Goal: Transaction & Acquisition: Book appointment/travel/reservation

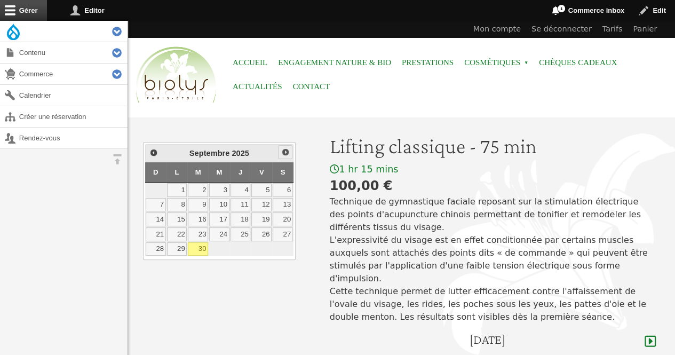
click at [287, 152] on span "Suivant" at bounding box center [285, 152] width 9 height 9
click at [148, 150] on link "Précédent" at bounding box center [153, 152] width 14 height 14
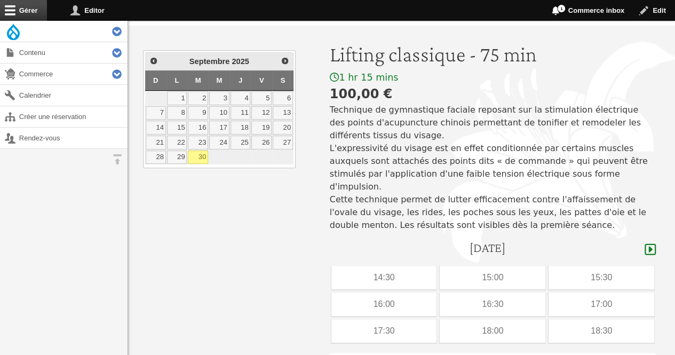
scroll to position [115, 0]
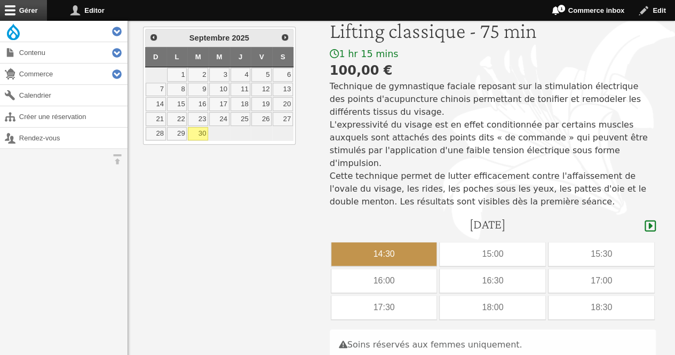
click at [398, 242] on div "14:30" at bounding box center [385, 253] width 106 height 23
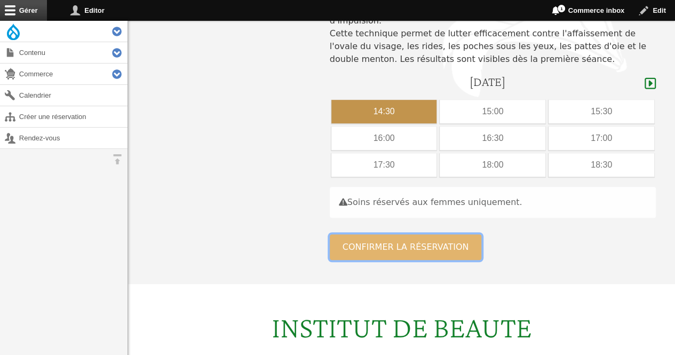
click at [442, 234] on button "Confirmer la réservation" at bounding box center [406, 247] width 152 height 26
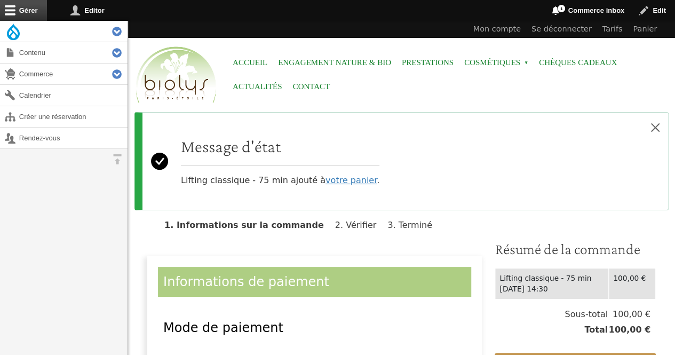
scroll to position [147, 0]
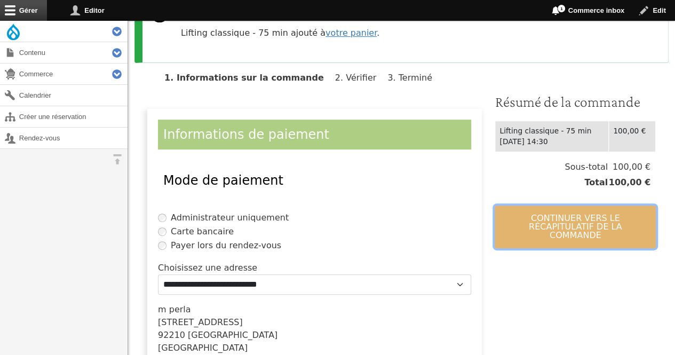
click at [600, 223] on button "Continuer vers le récapitulatif de la commande" at bounding box center [575, 227] width 161 height 43
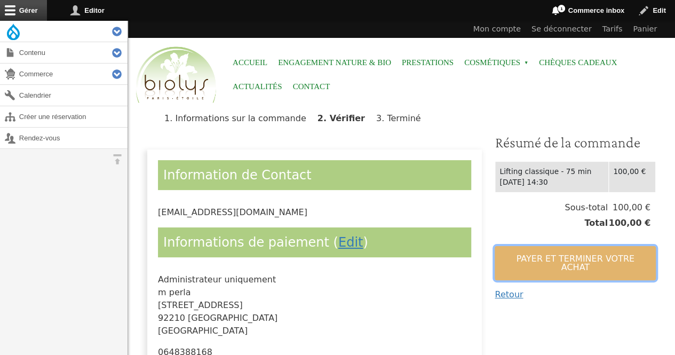
click at [580, 255] on button "Payer et terminer votre achat" at bounding box center [575, 263] width 161 height 34
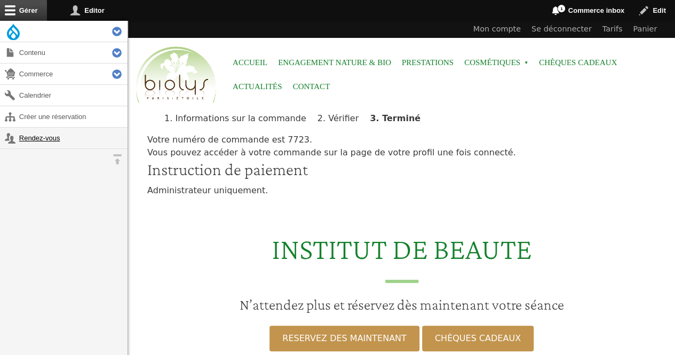
click at [61, 139] on link "Rendez-vous" at bounding box center [64, 138] width 128 height 21
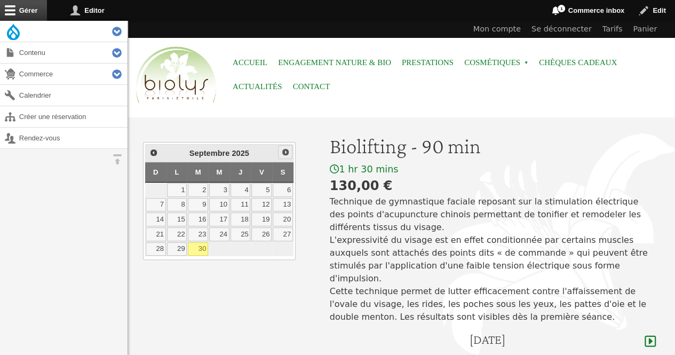
click at [281, 154] on link "Suivant" at bounding box center [285, 152] width 14 height 14
click at [240, 203] on link "9" at bounding box center [241, 205] width 20 height 14
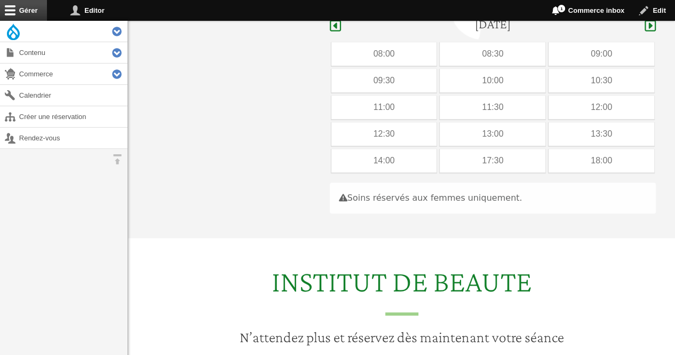
scroll to position [319, 0]
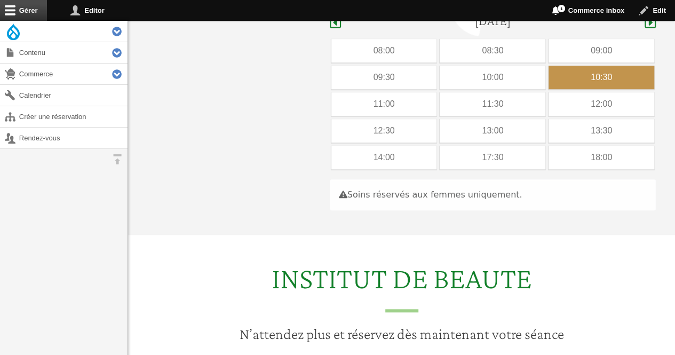
click at [584, 66] on div "10:30" at bounding box center [602, 77] width 106 height 23
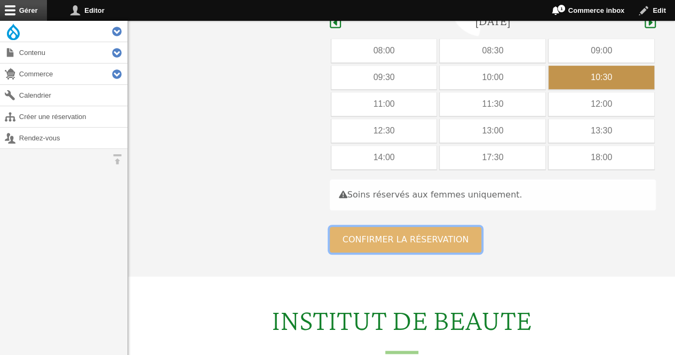
click at [445, 227] on button "Confirmer la réservation" at bounding box center [406, 240] width 152 height 26
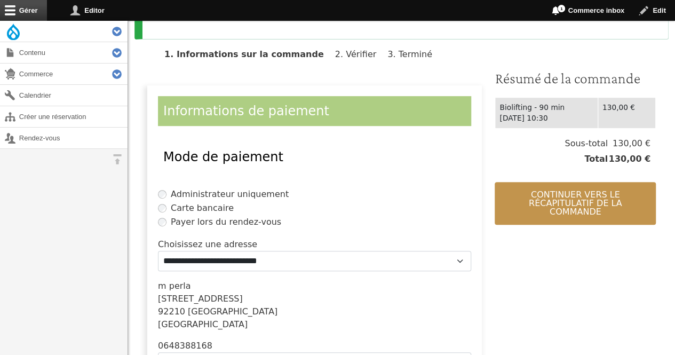
scroll to position [226, 0]
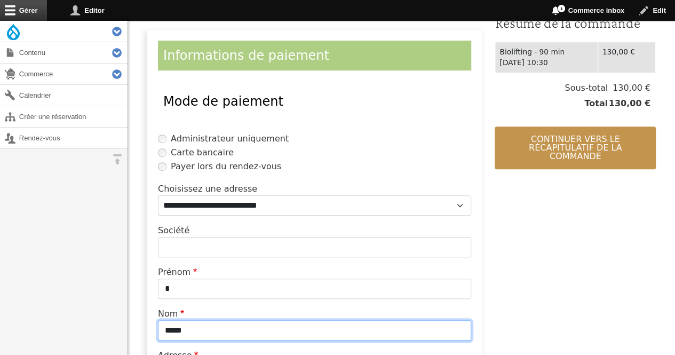
click at [236, 329] on input "*****" at bounding box center [314, 330] width 313 height 20
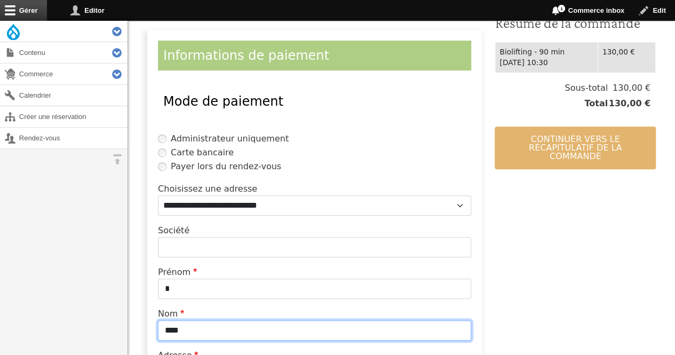
type input "****"
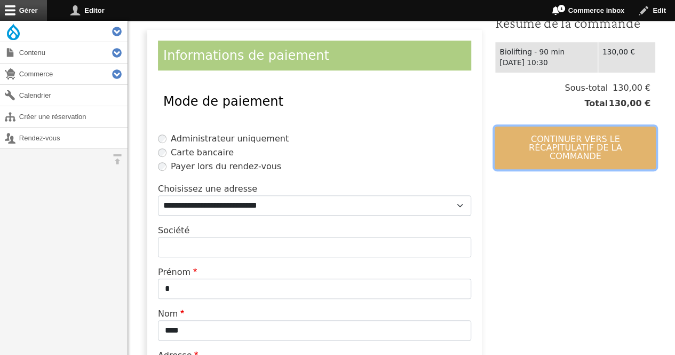
click at [553, 151] on button "Continuer vers le récapitulatif de la commande" at bounding box center [575, 148] width 161 height 43
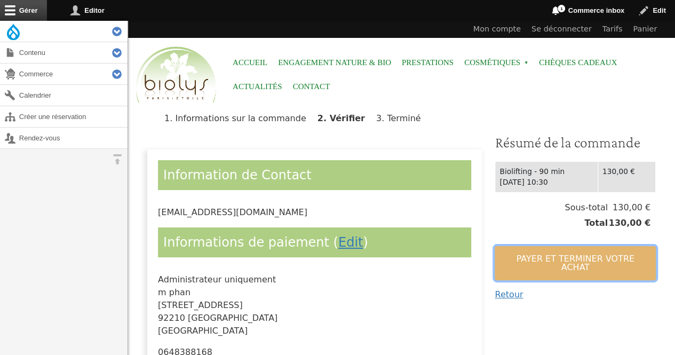
click at [511, 256] on button "Payer et terminer votre achat" at bounding box center [575, 263] width 161 height 34
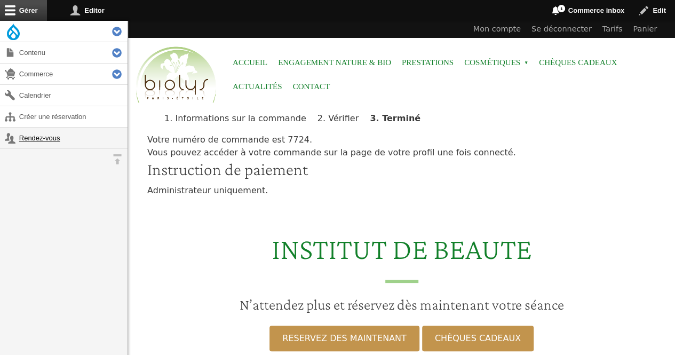
click at [28, 135] on link "Rendez-vous" at bounding box center [64, 138] width 128 height 21
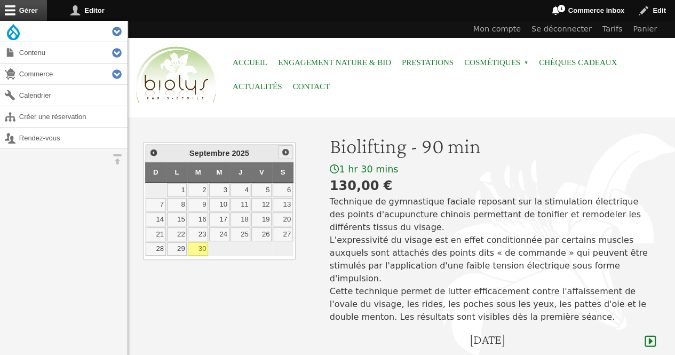
click at [288, 151] on span "Suivant" at bounding box center [285, 152] width 9 height 9
click at [263, 189] on link "3" at bounding box center [261, 190] width 20 height 14
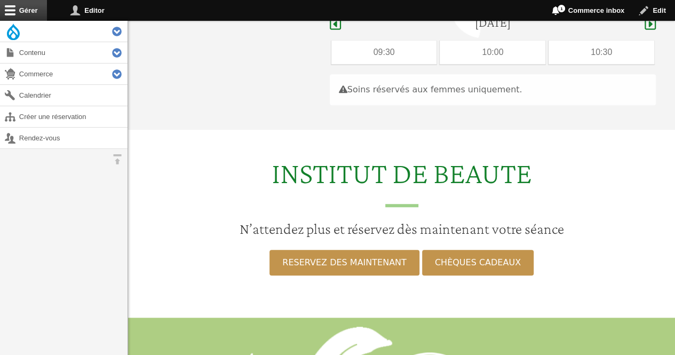
scroll to position [319, 0]
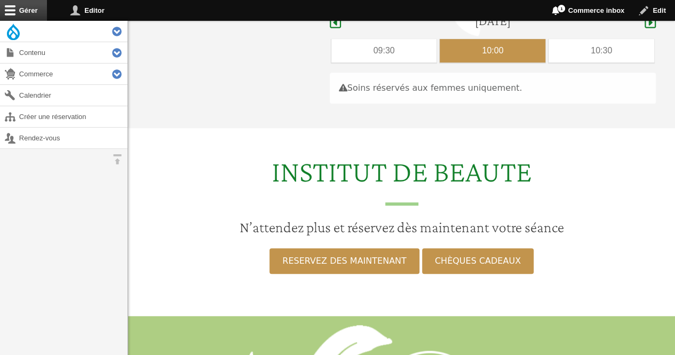
click at [491, 39] on div "10:00" at bounding box center [493, 50] width 106 height 23
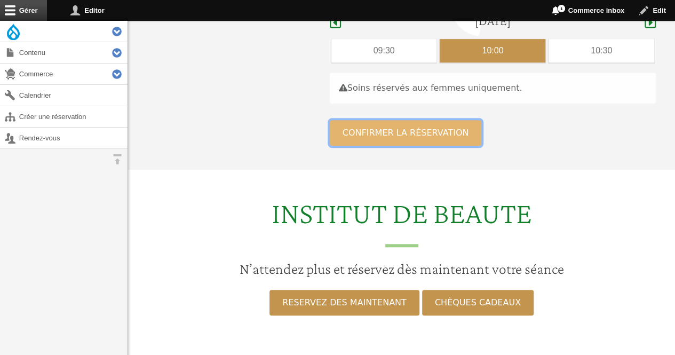
click at [417, 124] on button "Confirmer la réservation" at bounding box center [406, 133] width 152 height 26
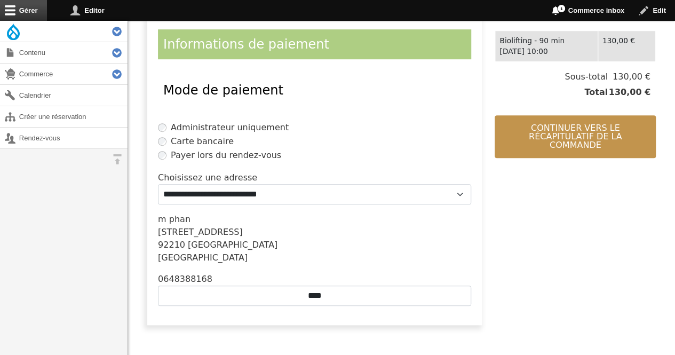
scroll to position [301, 0]
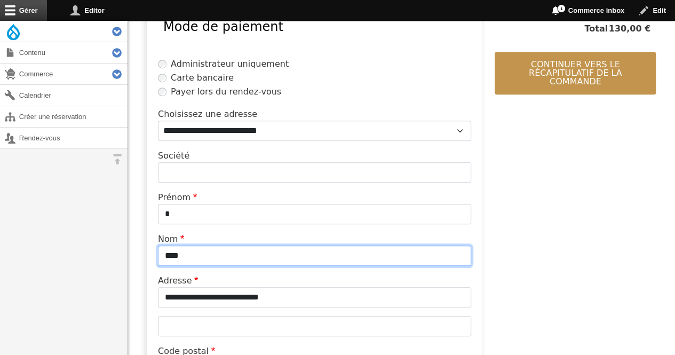
click at [281, 257] on input "****" at bounding box center [314, 256] width 313 height 20
type input "*"
type input "**********"
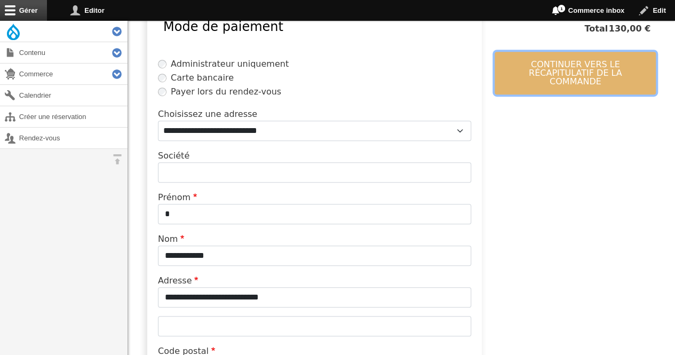
click at [531, 66] on button "Continuer vers le récapitulatif de la commande" at bounding box center [575, 73] width 161 height 43
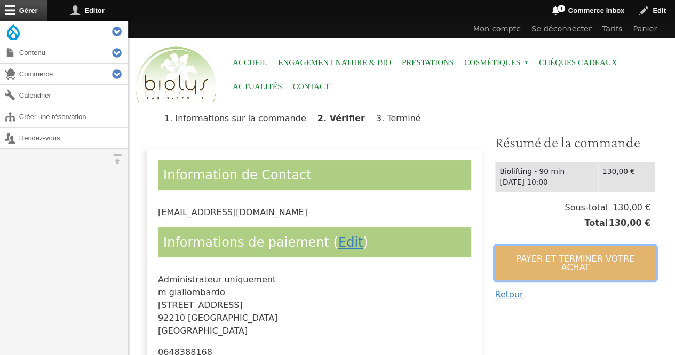
click at [521, 248] on button "Payer et terminer votre achat" at bounding box center [575, 263] width 161 height 34
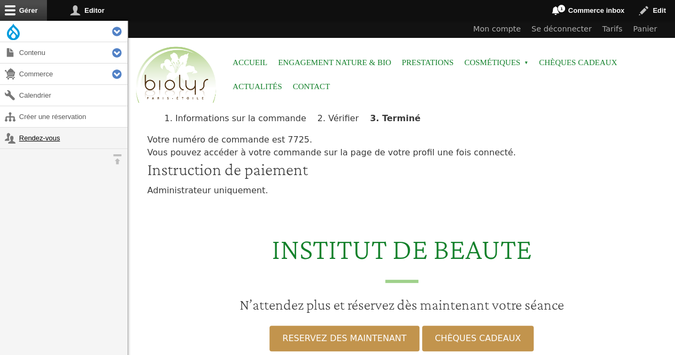
click at [26, 138] on link "Rendez-vous" at bounding box center [64, 138] width 128 height 21
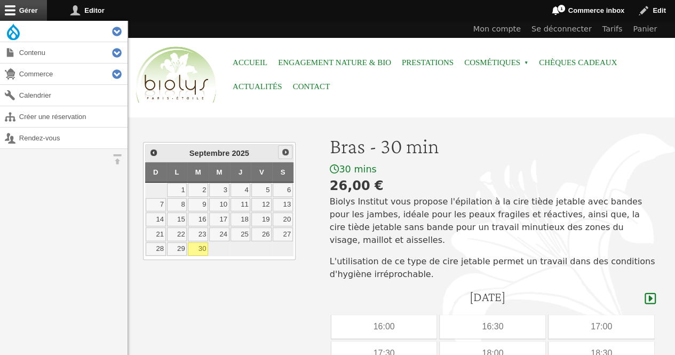
click at [286, 148] on span "Suivant" at bounding box center [285, 152] width 9 height 9
click at [289, 185] on link "4" at bounding box center [283, 190] width 20 height 14
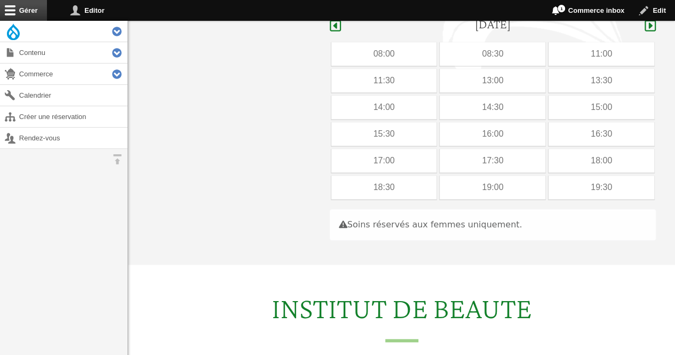
scroll to position [276, 0]
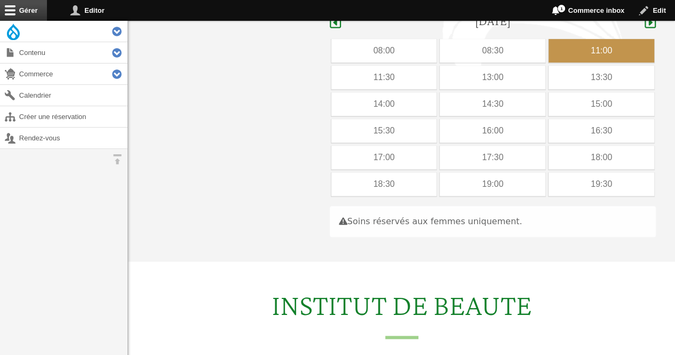
click at [583, 39] on div "11:00" at bounding box center [602, 50] width 106 height 23
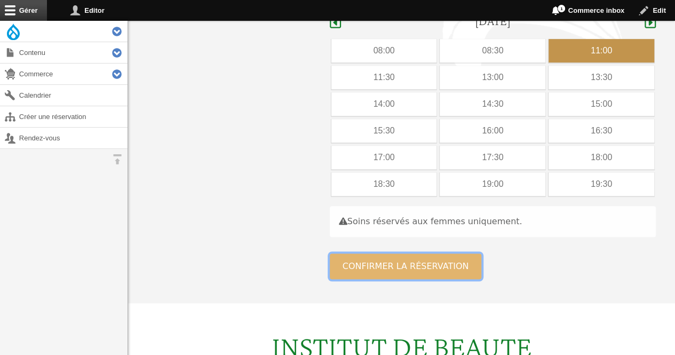
click at [409, 264] on button "Confirmer la réservation" at bounding box center [406, 267] width 152 height 26
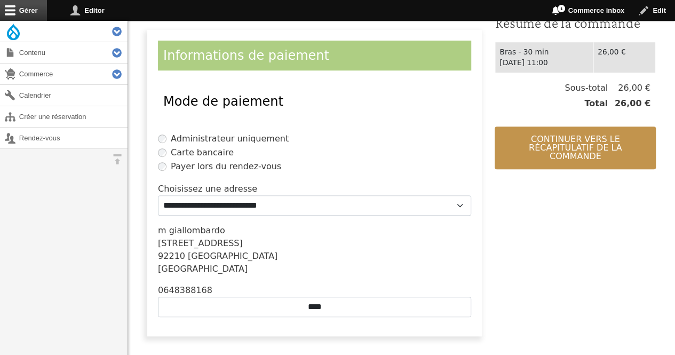
scroll to position [253, 0]
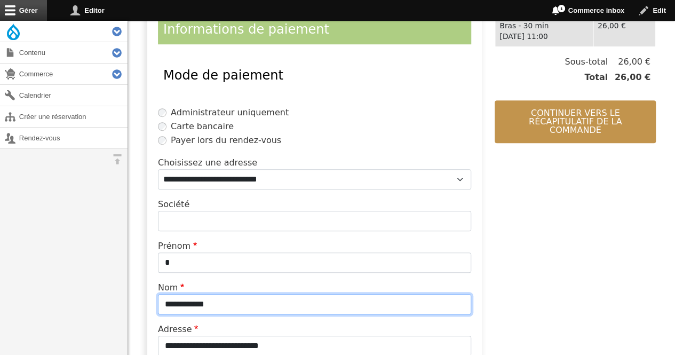
click at [255, 302] on input "**********" at bounding box center [314, 304] width 313 height 20
type input "*"
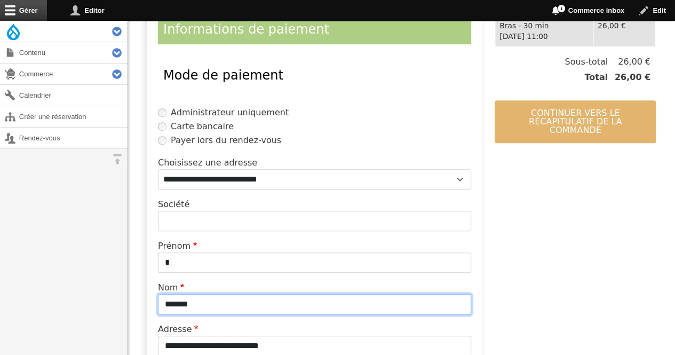
type input "*******"
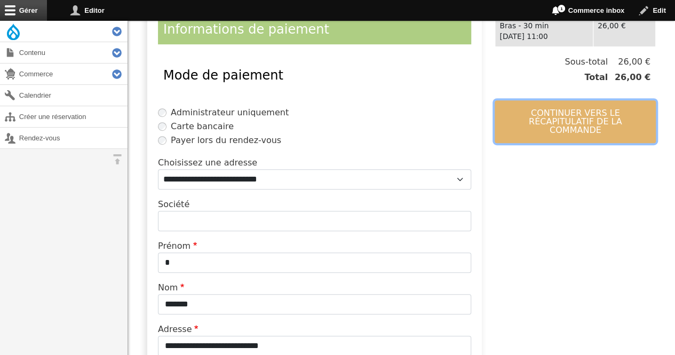
click at [509, 118] on button "Continuer vers le récapitulatif de la commande" at bounding box center [575, 121] width 161 height 43
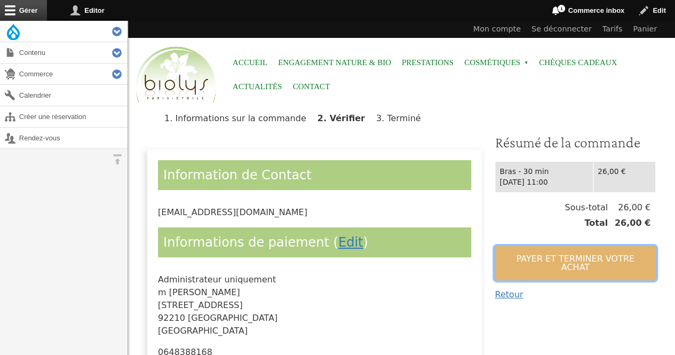
click at [513, 254] on button "Payer et terminer votre achat" at bounding box center [575, 263] width 161 height 34
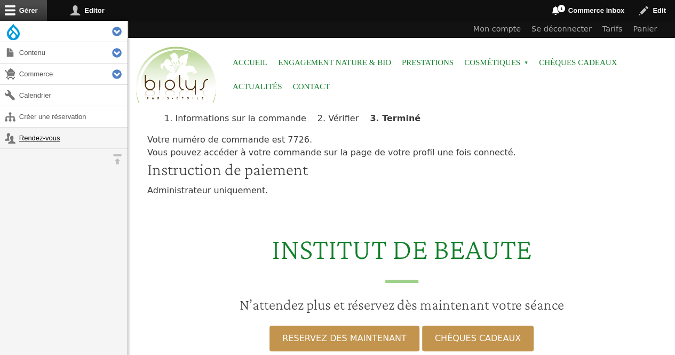
click at [62, 144] on link "Rendez-vous" at bounding box center [64, 138] width 128 height 21
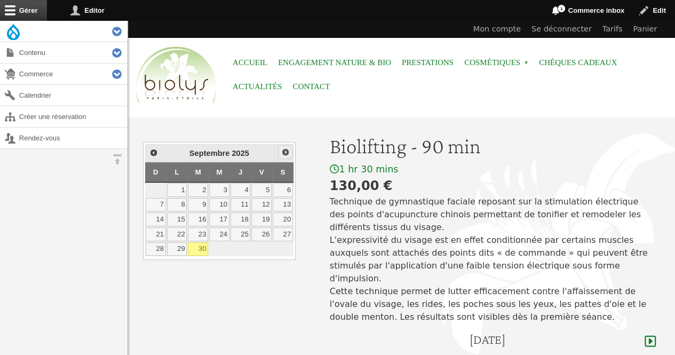
click at [287, 148] on span "Suivant" at bounding box center [285, 152] width 9 height 9
click at [259, 207] on link "10" at bounding box center [261, 205] width 20 height 14
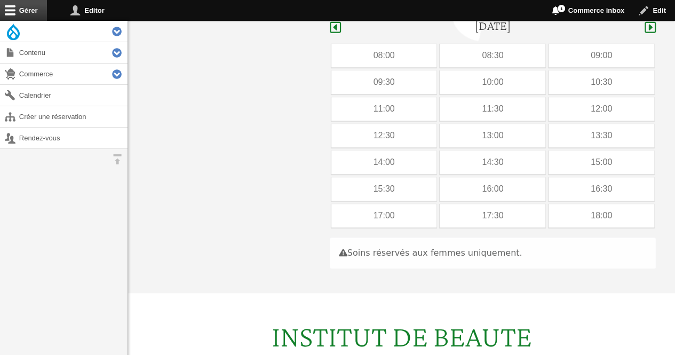
scroll to position [319, 0]
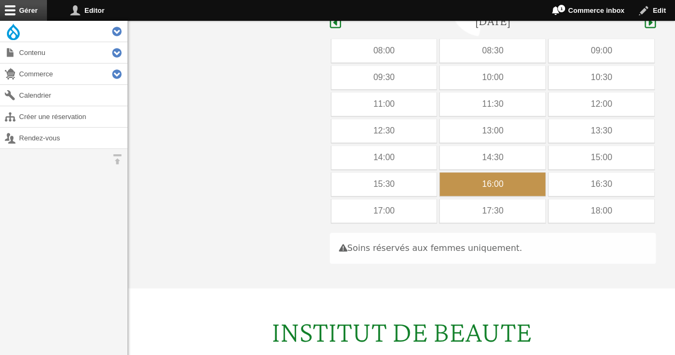
click at [498, 172] on div "16:00" at bounding box center [493, 183] width 106 height 23
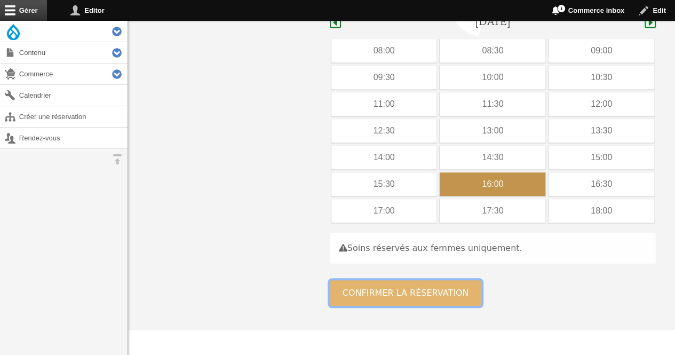
click at [434, 281] on button "Confirmer la réservation" at bounding box center [406, 293] width 152 height 26
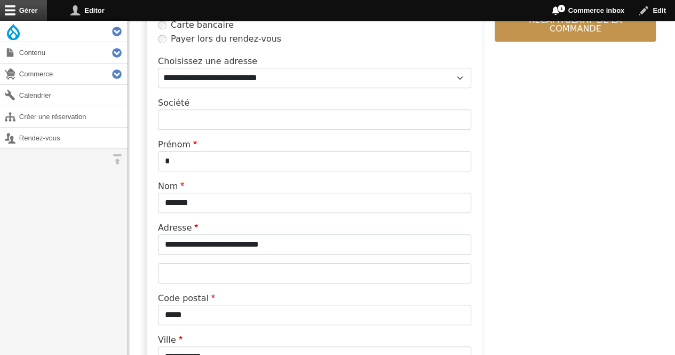
scroll to position [379, 0]
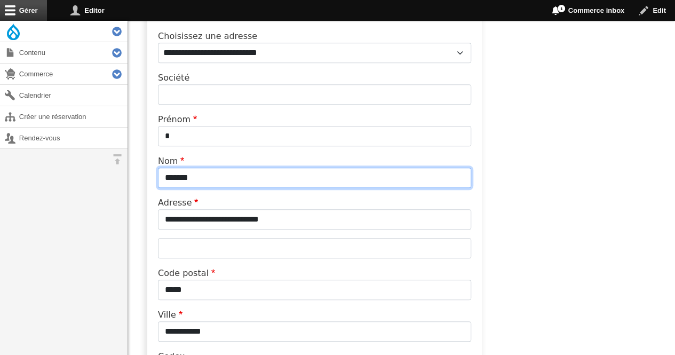
click at [309, 179] on input "*******" at bounding box center [314, 178] width 313 height 20
type input "*"
type input "**********"
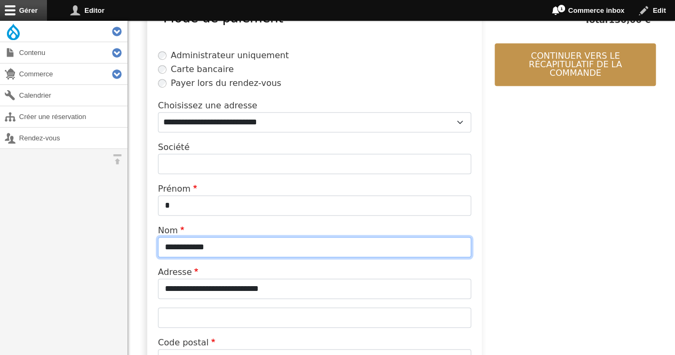
scroll to position [286, 0]
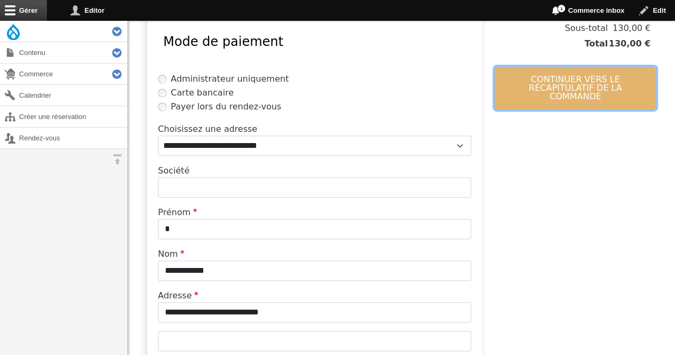
click at [591, 79] on button "Continuer vers le récapitulatif de la commande" at bounding box center [575, 88] width 161 height 43
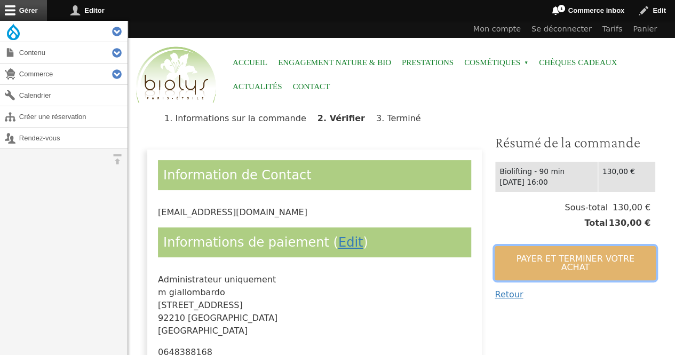
click at [517, 262] on button "Payer et terminer votre achat" at bounding box center [575, 263] width 161 height 34
